Goal: Task Accomplishment & Management: Complete application form

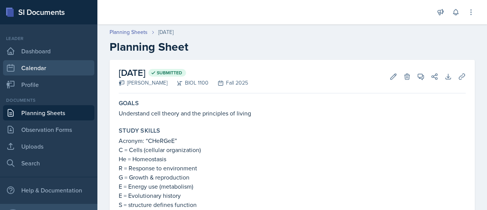
scroll to position [237, 0]
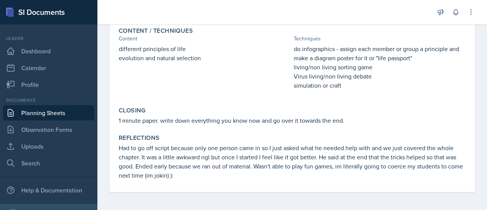
click at [46, 110] on link "Planning Sheets" at bounding box center [48, 112] width 91 height 15
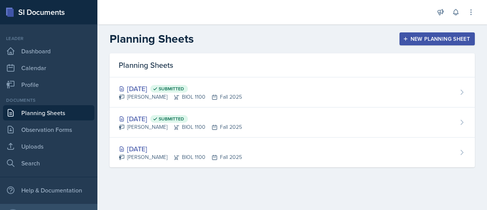
click at [423, 37] on div "New Planning Sheet" at bounding box center [437, 39] width 65 height 6
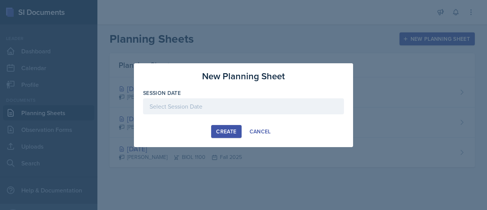
click at [234, 109] on div at bounding box center [243, 106] width 201 height 16
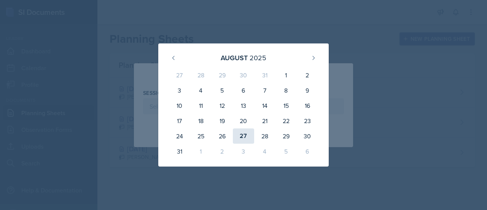
click at [243, 134] on div "27" at bounding box center [243, 135] width 21 height 15
type input "[DATE]"
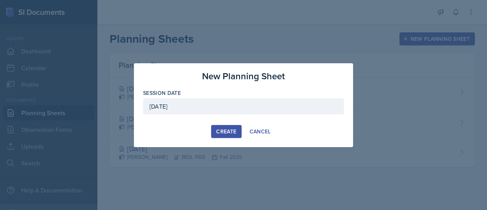
click at [230, 129] on div "Create" at bounding box center [226, 131] width 20 height 6
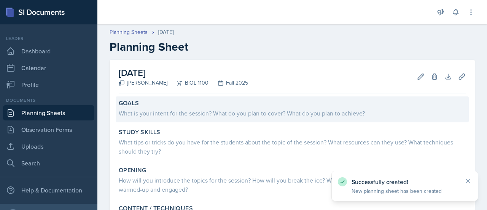
click at [288, 116] on div "What is your intent for the session? What do you plan to cover? What do you pla…" at bounding box center [292, 113] width 347 height 9
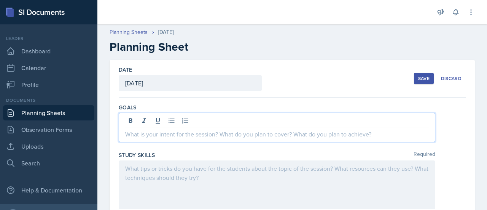
click at [165, 119] on div at bounding box center [277, 127] width 317 height 29
click at [191, 136] on p "understand what makes an element" at bounding box center [277, 133] width 304 height 9
click at [228, 132] on p "understand what makes up an element" at bounding box center [277, 133] width 304 height 9
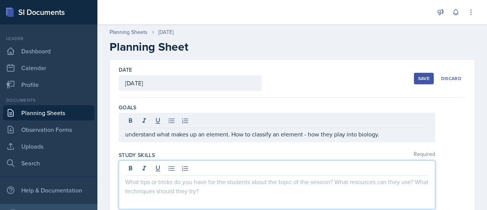
click at [164, 170] on div at bounding box center [277, 184] width 317 height 49
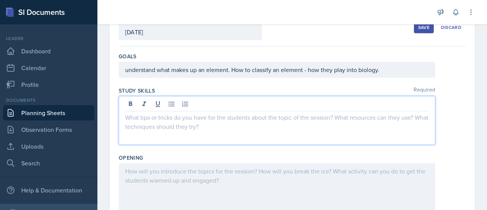
scroll to position [57, 0]
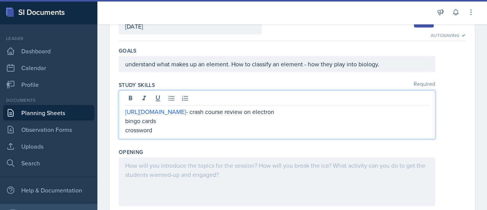
click at [186, 169] on div at bounding box center [277, 181] width 317 height 49
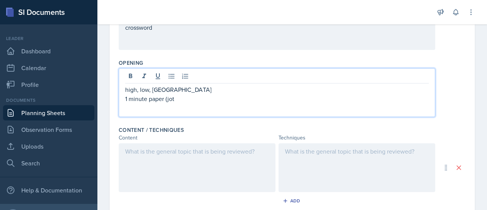
scroll to position [155, 0]
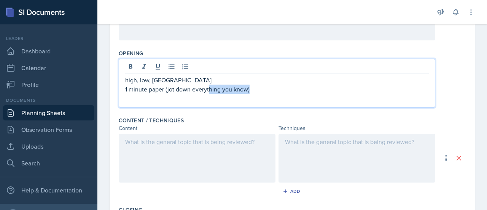
drag, startPoint x: 257, startPoint y: 89, endPoint x: 209, endPoint y: 85, distance: 48.2
click at [209, 85] on p "1 minute paper (jot down everything you know)" at bounding box center [277, 89] width 304 height 9
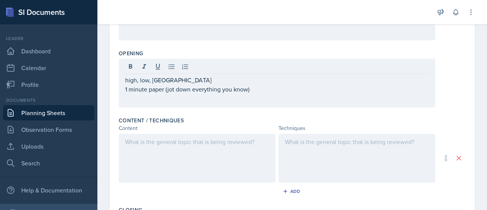
click at [203, 147] on div at bounding box center [197, 158] width 157 height 49
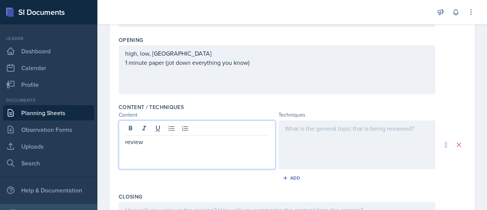
click at [335, 123] on div at bounding box center [357, 144] width 157 height 49
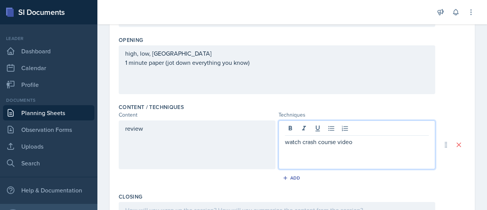
click at [167, 132] on div "review" at bounding box center [197, 144] width 157 height 49
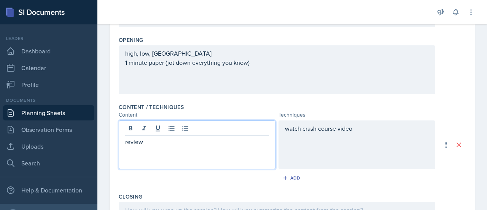
scroll to position [182, 0]
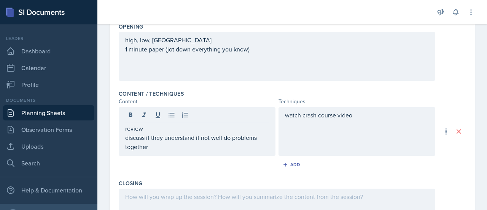
drag, startPoint x: 124, startPoint y: 137, endPoint x: 151, endPoint y: 146, distance: 27.6
click at [151, 146] on div "review discuss if they understand if not well do problems together" at bounding box center [197, 131] width 157 height 49
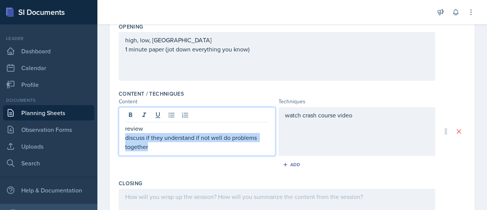
drag, startPoint x: 151, startPoint y: 146, endPoint x: 126, endPoint y: 136, distance: 26.7
click at [126, 136] on p "discuss if they understand if not well do problems together" at bounding box center [197, 142] width 144 height 18
copy p "discuss if they understand if not well do problems together"
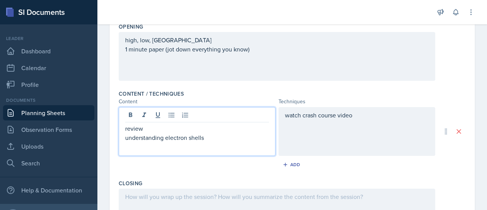
click at [339, 117] on div "watch crash course video" at bounding box center [357, 131] width 157 height 49
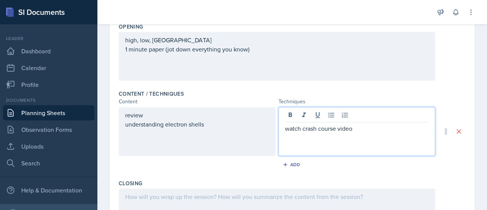
click at [364, 131] on p "watch crash course video" at bounding box center [357, 128] width 144 height 9
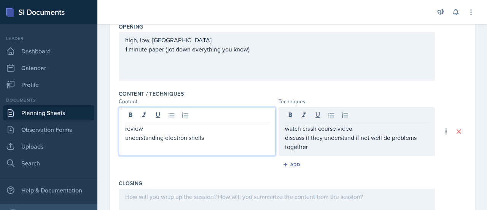
click at [209, 126] on div "review understanding electron shells" at bounding box center [197, 133] width 144 height 18
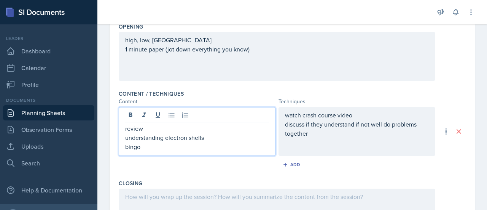
click at [327, 132] on p "discuss if they understand if not well do problems together" at bounding box center [357, 129] width 144 height 18
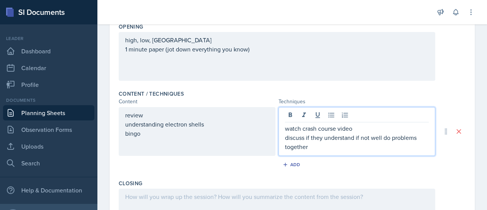
click at [168, 136] on div "review understanding electron shells bingo" at bounding box center [197, 123] width 144 height 27
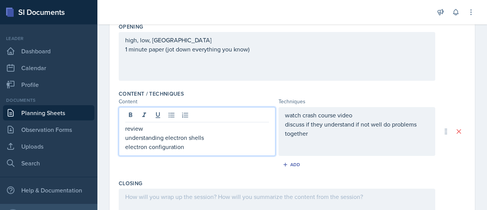
click at [319, 131] on div "watch crash course video discuss if they understand if not well do problems tog…" at bounding box center [357, 123] width 144 height 27
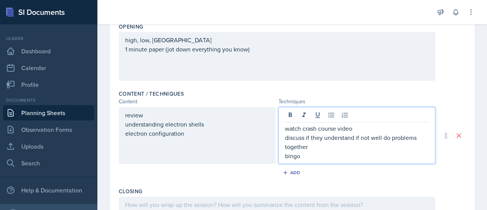
click at [189, 134] on div "review understanding electron shells electron configuration" at bounding box center [197, 123] width 144 height 27
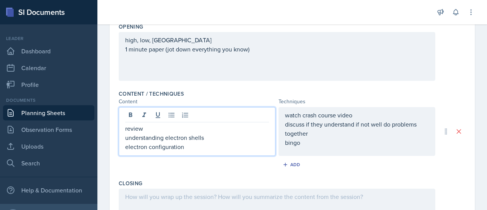
click at [190, 149] on p "electron configuration" at bounding box center [197, 146] width 144 height 9
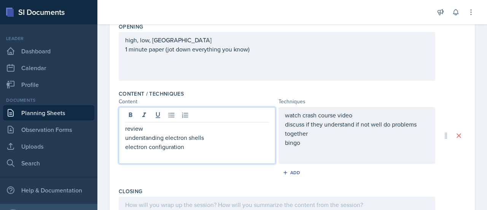
click at [190, 149] on p "electron configuration" at bounding box center [197, 146] width 144 height 9
click at [124, 129] on div "review understanding electron shells electron configuration" at bounding box center [197, 135] width 157 height 57
click at [126, 128] on p "review" at bounding box center [197, 128] width 144 height 9
click at [125, 129] on div "review understanding electron shells electron configuration" at bounding box center [197, 135] width 157 height 57
click at [284, 114] on div "watch crash course video discuss if they understand if not well do problems tog…" at bounding box center [357, 135] width 157 height 57
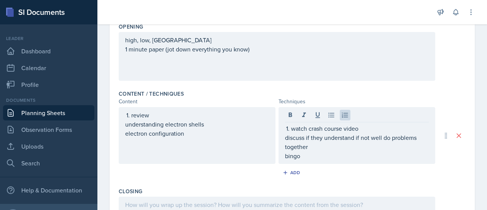
click at [123, 124] on div "review understanding electron shells electron configuration" at bounding box center [197, 135] width 157 height 57
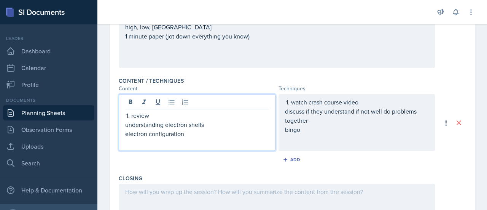
click at [126, 124] on p "understanding electron shells" at bounding box center [197, 124] width 144 height 9
click at [285, 112] on div "watch crash course video discuss if they understand if not well do problems tog…" at bounding box center [357, 115] width 144 height 37
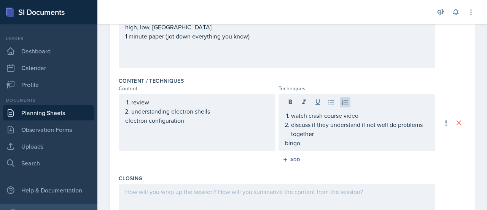
click at [123, 121] on div "review understanding electron shells electron configuration" at bounding box center [197, 122] width 157 height 57
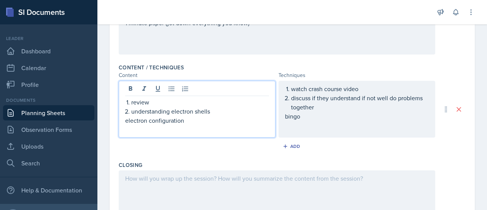
click at [127, 121] on p "electron configuration" at bounding box center [197, 120] width 144 height 9
click at [285, 115] on div "watch crash course video discuss if they understand if not well do problems tog…" at bounding box center [357, 102] width 144 height 37
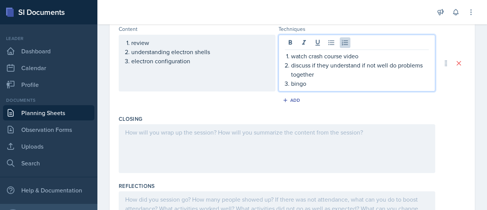
scroll to position [257, 0]
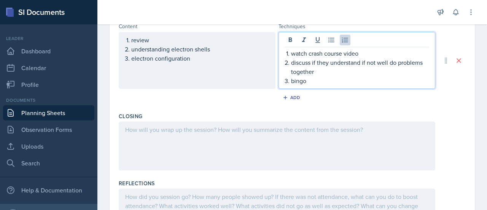
click at [196, 59] on p "electron configuration" at bounding box center [200, 58] width 138 height 9
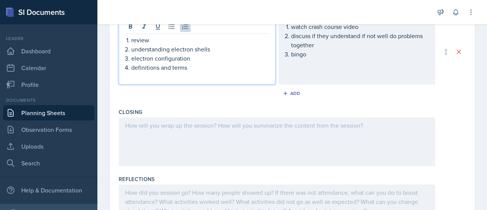
click at [322, 56] on ol "watch crash course video discuss if they understand if not well do problems tog…" at bounding box center [360, 40] width 138 height 37
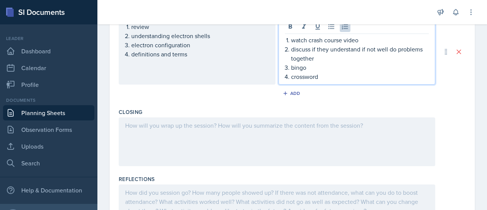
click at [275, 124] on div at bounding box center [277, 141] width 317 height 49
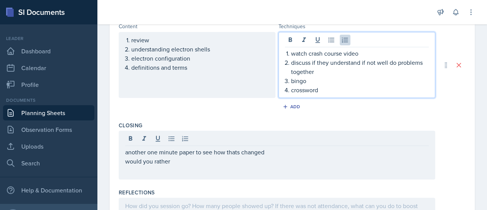
click at [309, 76] on p "bingo" at bounding box center [360, 80] width 138 height 9
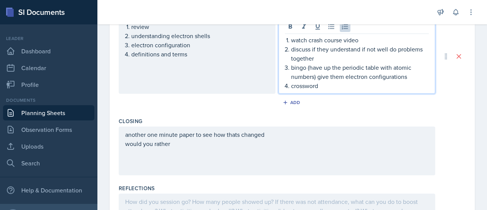
click at [347, 75] on p "bingo (have up the periodic table with atomic numbers) give them electron confi…" at bounding box center [360, 72] width 138 height 18
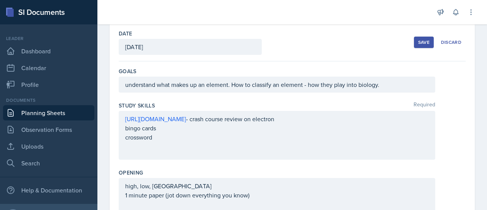
scroll to position [0, 0]
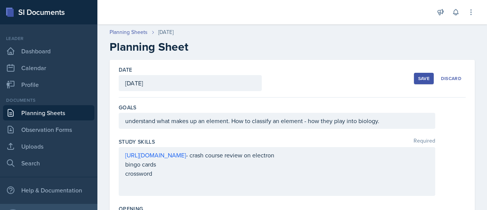
click at [416, 83] on button "Save" at bounding box center [424, 78] width 20 height 11
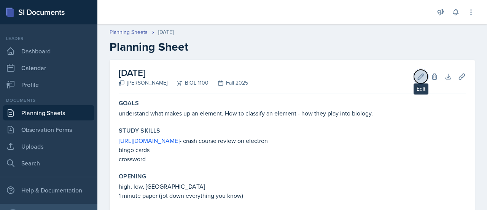
click at [416, 80] on button "Edit" at bounding box center [421, 77] width 14 height 14
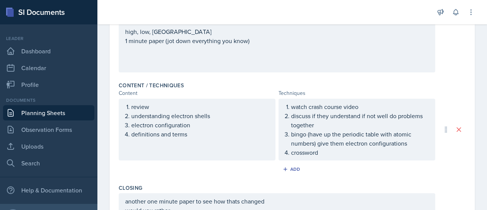
click at [228, 129] on p "definitions and terms" at bounding box center [200, 133] width 138 height 9
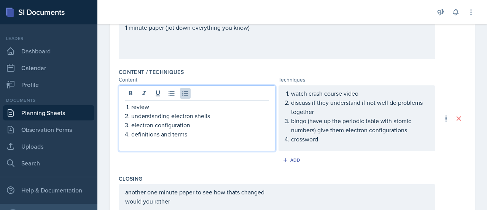
click at [221, 114] on p "understanding electron shells" at bounding box center [200, 115] width 138 height 9
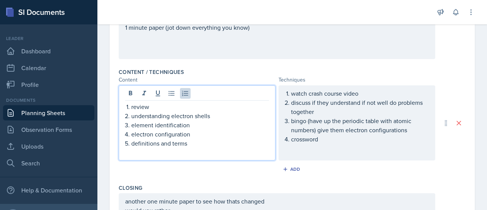
click at [341, 142] on ol "watch crash course video discuss if they understand if not well do problems tog…" at bounding box center [360, 116] width 138 height 55
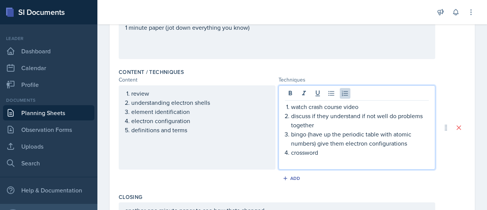
click at [311, 125] on p "discuss if they understand if not well do problems together" at bounding box center [360, 120] width 138 height 18
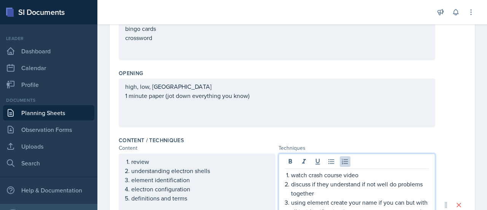
scroll to position [0, 0]
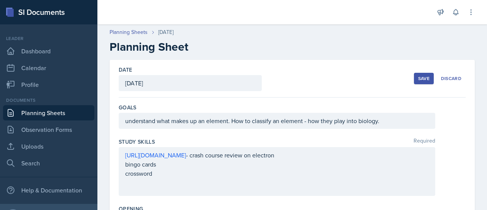
click at [419, 76] on div "Save" at bounding box center [423, 78] width 11 height 6
